Goal: Navigation & Orientation: Find specific page/section

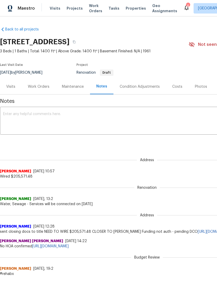
click at [72, 4] on div "Visits Projects Work Orders Tasks Properties Geo Assignments" at bounding box center [117, 8] width 134 height 10
click at [71, 10] on span "Projects" at bounding box center [75, 8] width 16 height 5
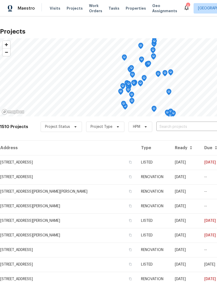
click at [129, 6] on span "Properties" at bounding box center [136, 8] width 20 height 5
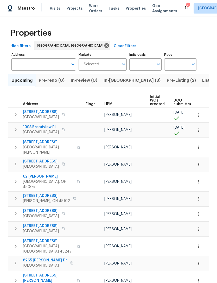
click at [50, 113] on span "[STREET_ADDRESS]" at bounding box center [41, 112] width 36 height 5
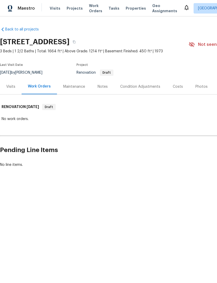
click at [9, 86] on div "Visits" at bounding box center [10, 86] width 9 height 5
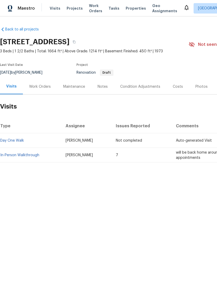
click at [30, 157] on link "In-Person Walkthrough" at bounding box center [19, 156] width 39 height 4
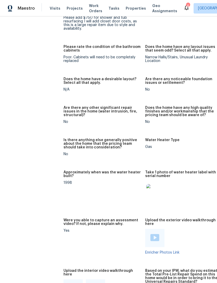
scroll to position [1038, 0]
